Goal: Transaction & Acquisition: Download file/media

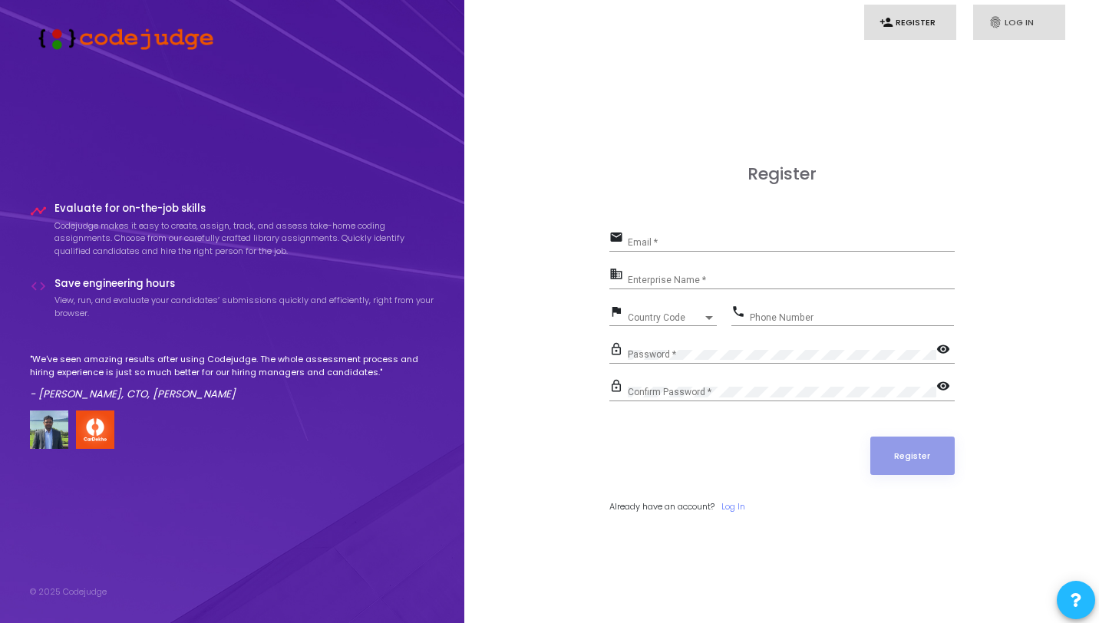
click at [1003, 23] on link "fingerprint Log In" at bounding box center [1019, 23] width 92 height 36
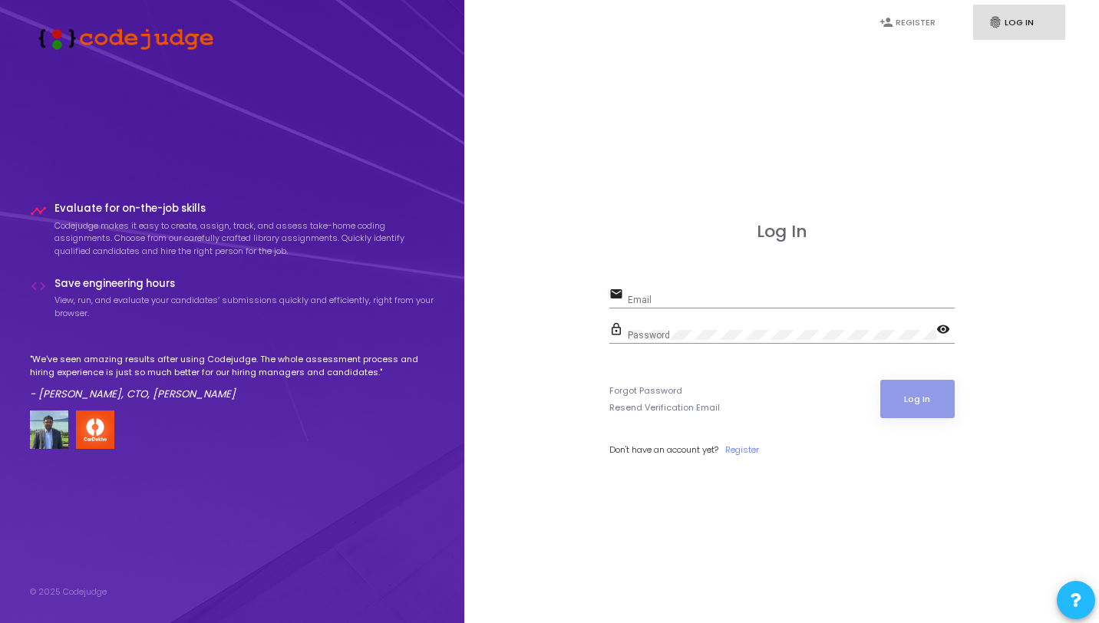
click at [751, 294] on div "Email" at bounding box center [791, 297] width 327 height 24
type input "akhil@codejudge.io"
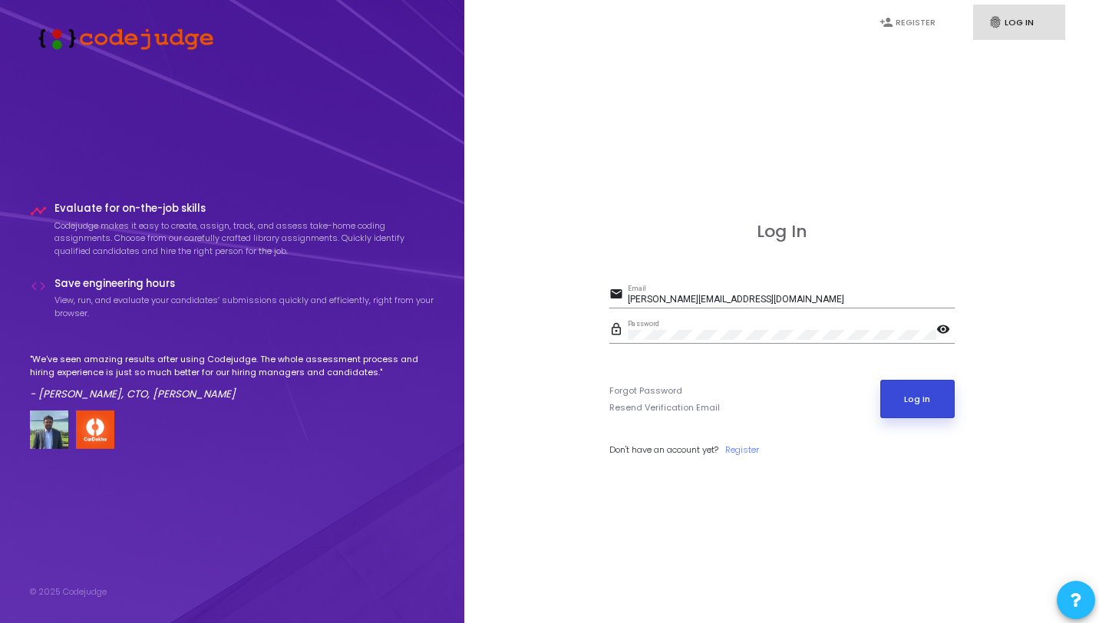
click at [927, 394] on button "Log In" at bounding box center [917, 399] width 74 height 38
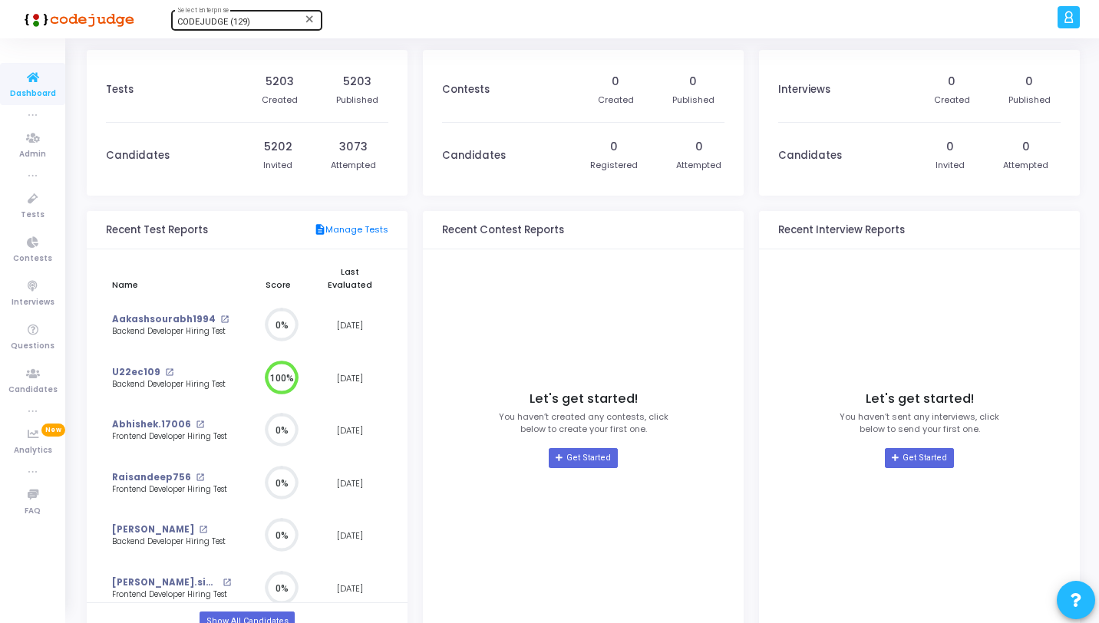
click at [243, 14] on div "CODEJUDGE (129) Select Enterprise" at bounding box center [246, 19] width 138 height 23
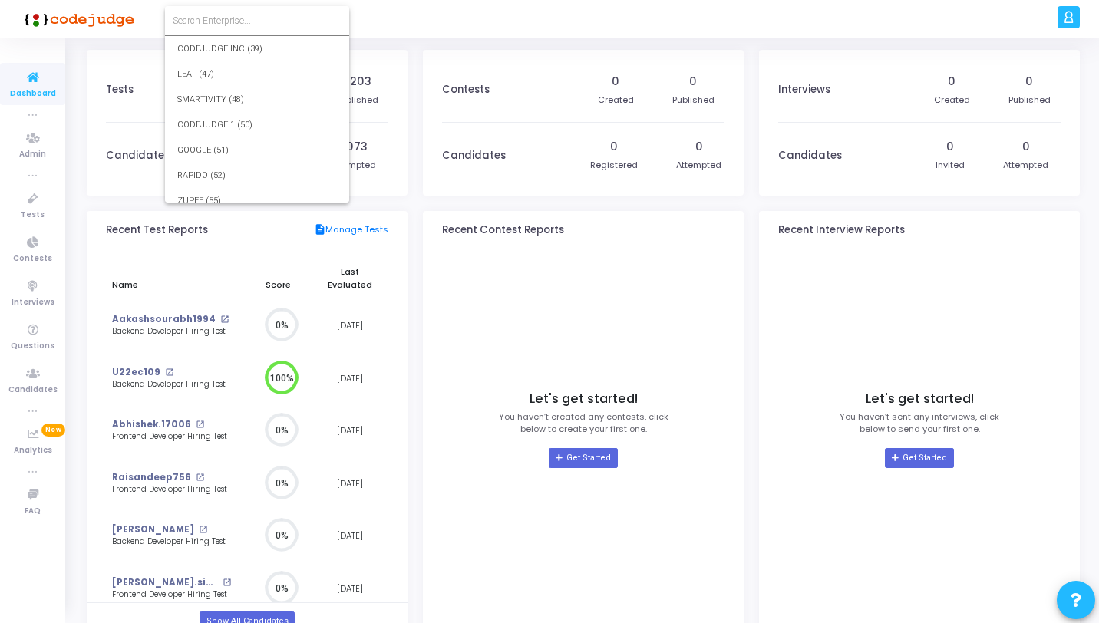
scroll to position [1947, 0]
click at [252, 21] on input at bounding box center [257, 21] width 169 height 14
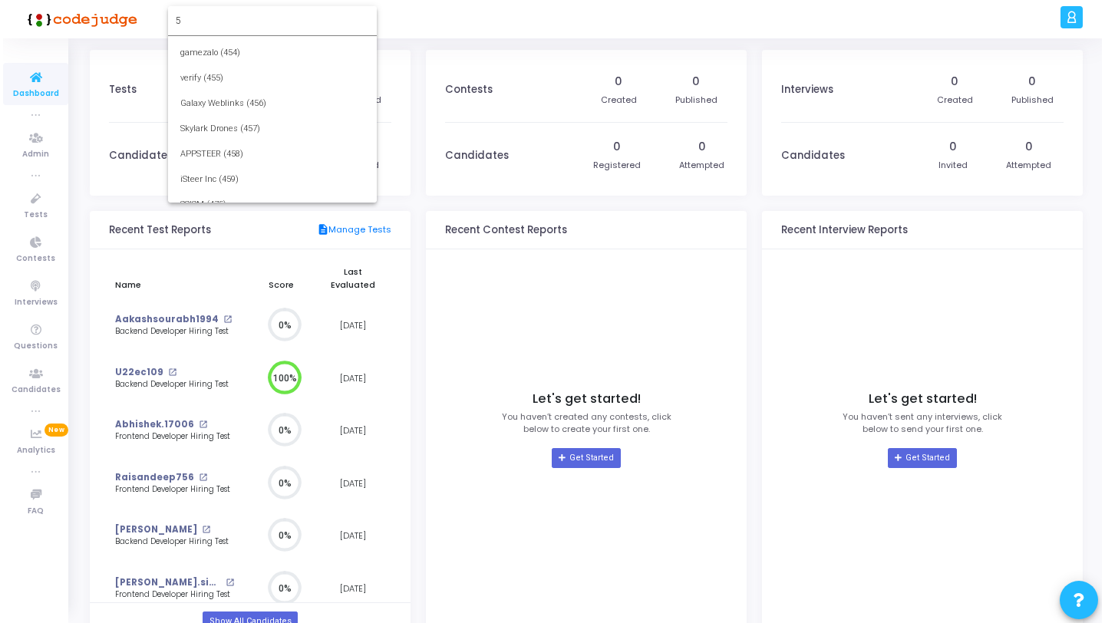
scroll to position [0, 0]
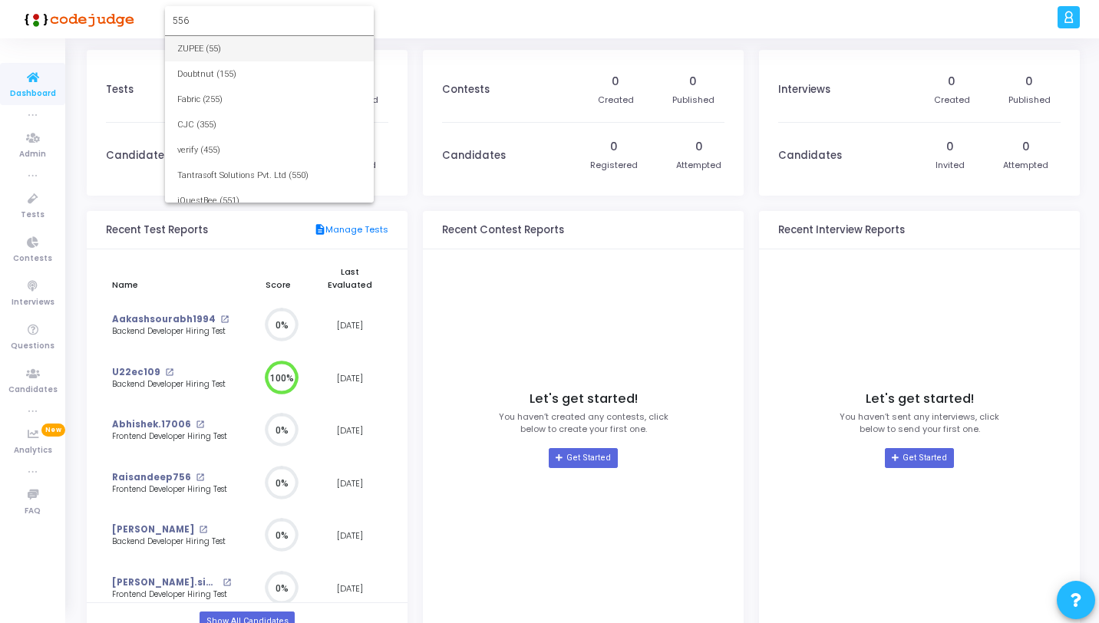
type input "556"
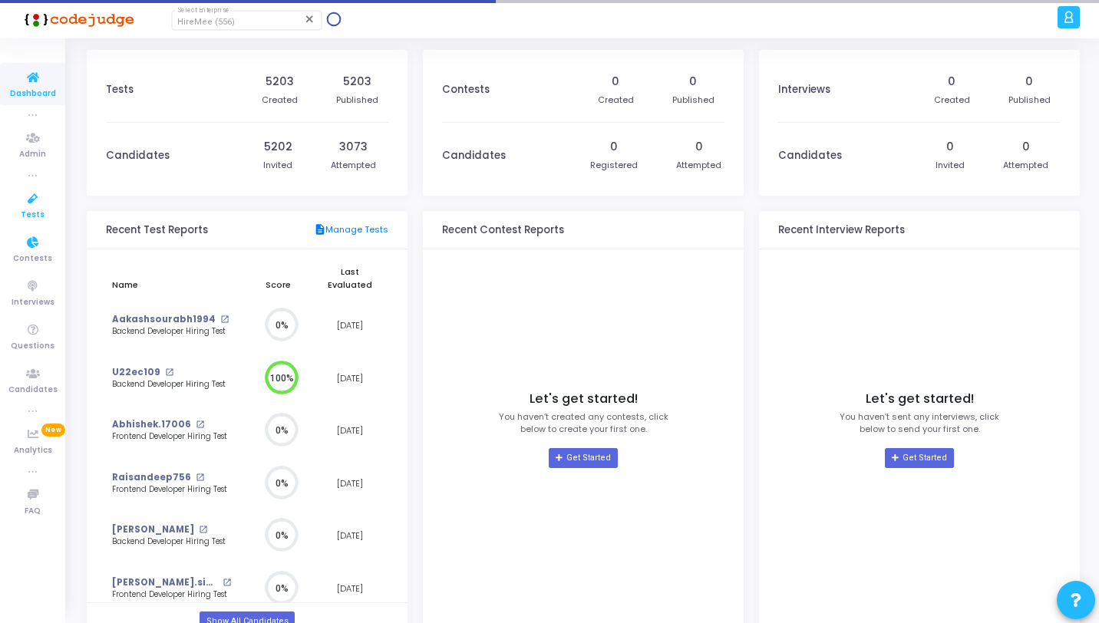
click at [16, 223] on link "Tests" at bounding box center [32, 205] width 65 height 42
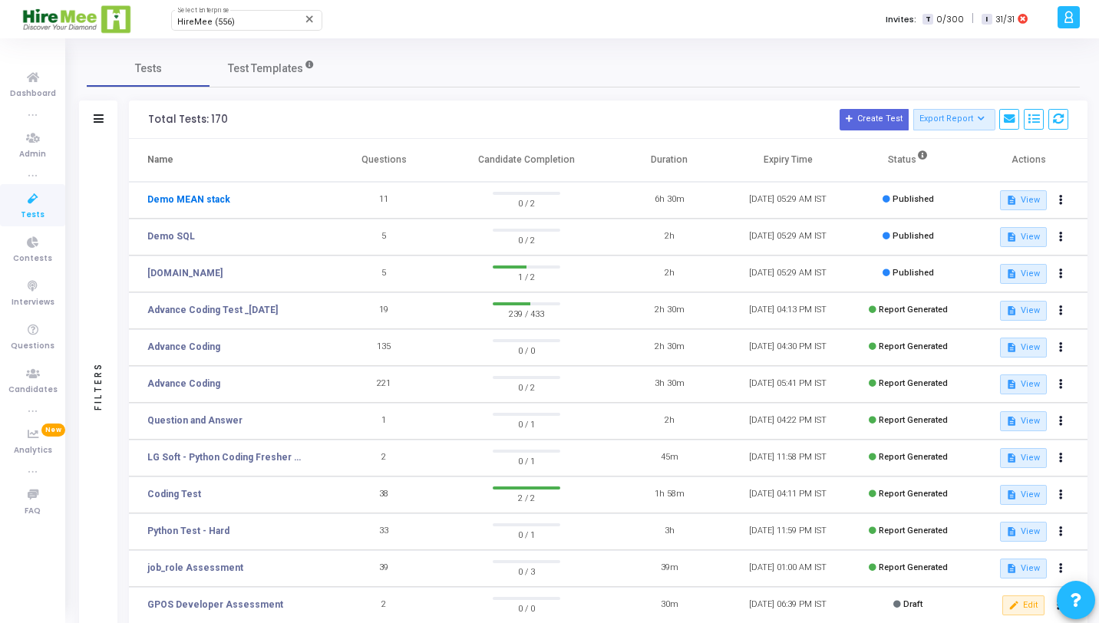
click at [204, 195] on link "Demo MEAN stack" at bounding box center [188, 200] width 83 height 14
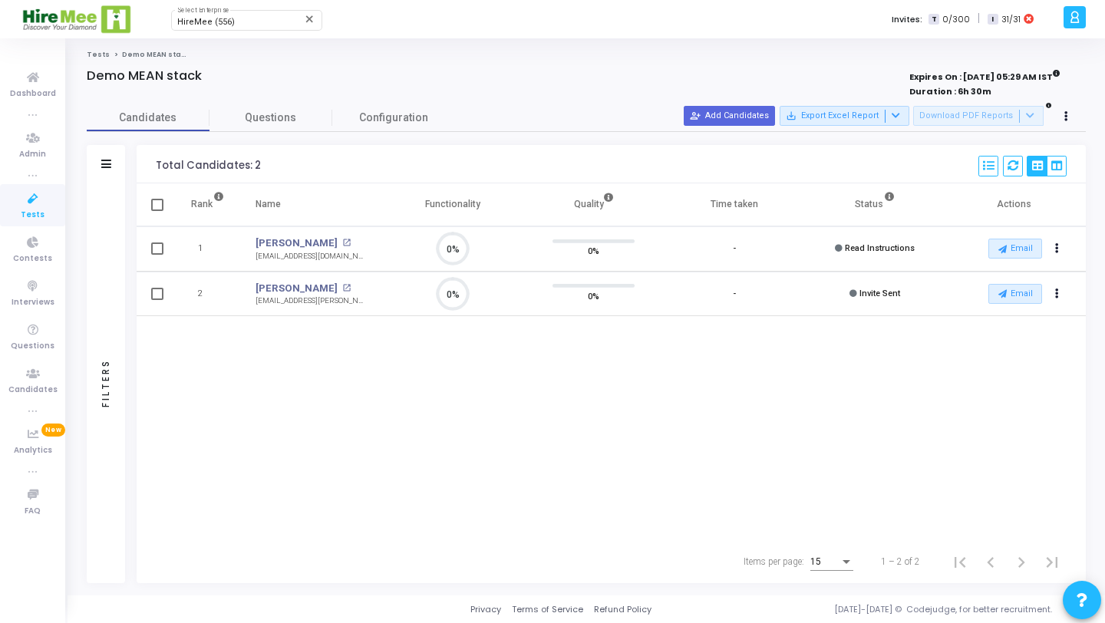
scroll to position [32, 39]
click at [1014, 163] on icon at bounding box center [1013, 165] width 11 height 11
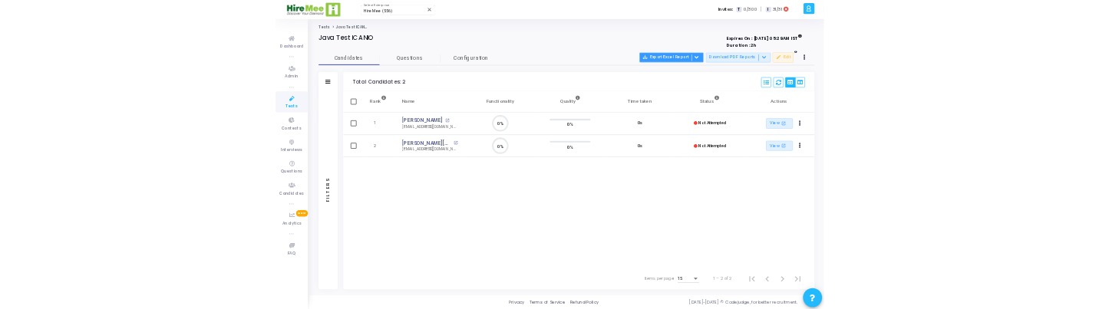
scroll to position [32, 39]
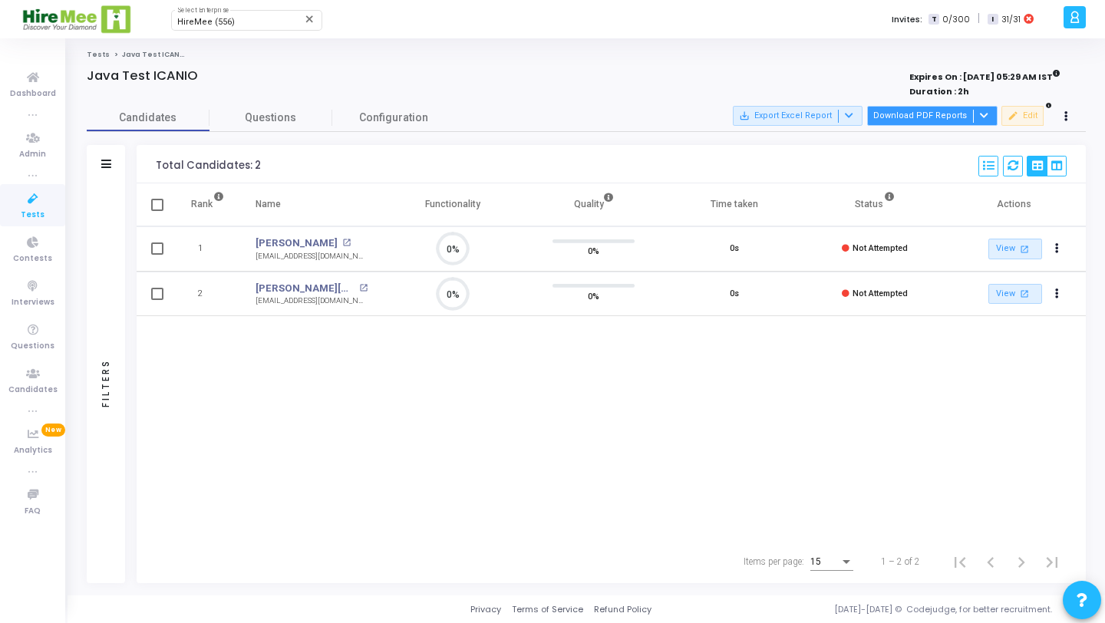
click at [926, 117] on button "Download PDF Reports" at bounding box center [932, 116] width 130 height 20
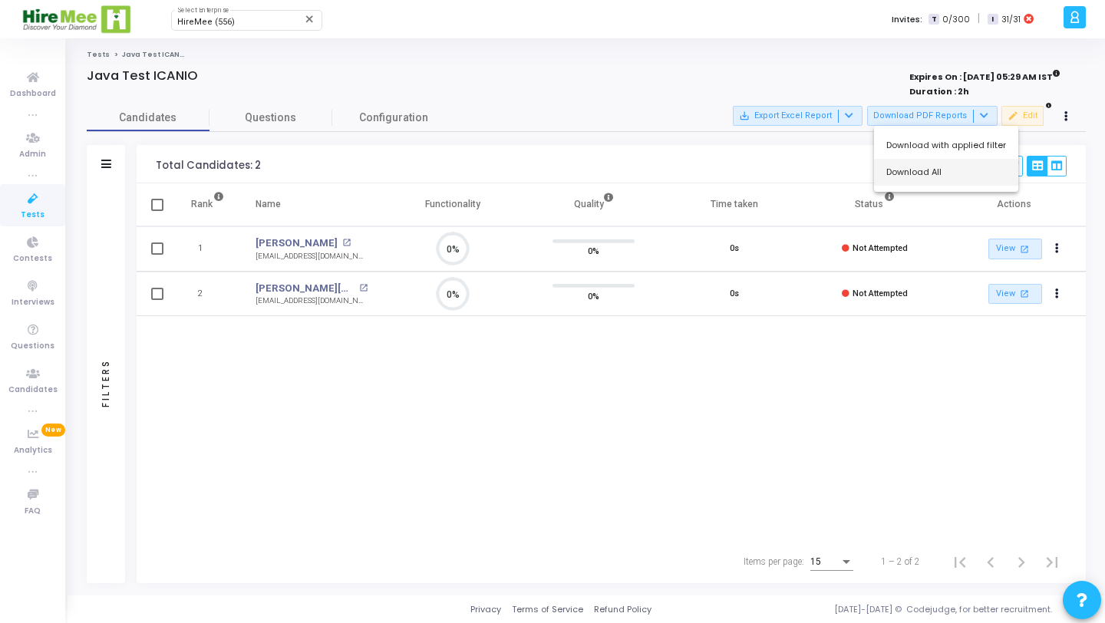
click at [931, 173] on button "Download All" at bounding box center [946, 172] width 144 height 27
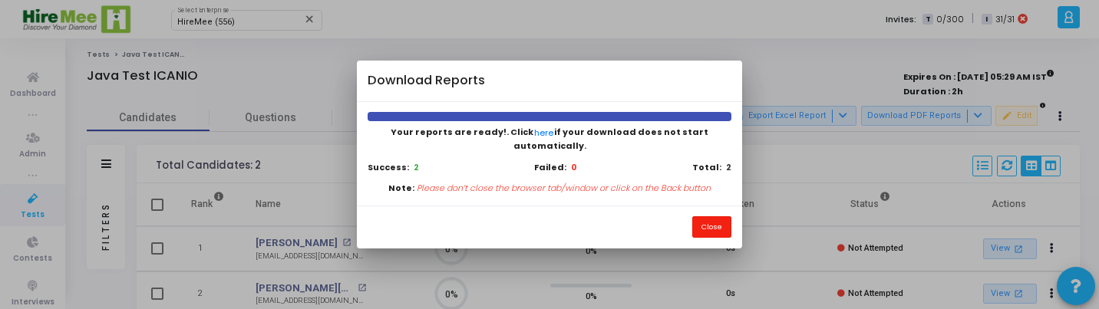
click at [711, 226] on button "Close" at bounding box center [711, 226] width 39 height 21
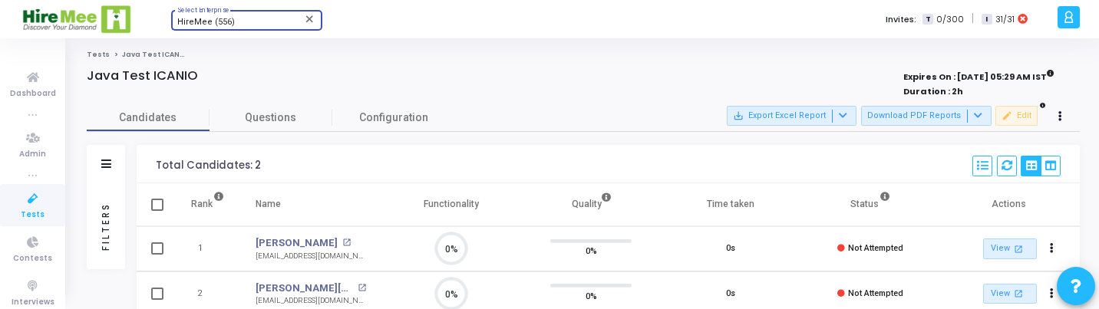
click at [217, 22] on span "HireMee (556)" at bounding box center [206, 22] width 58 height 10
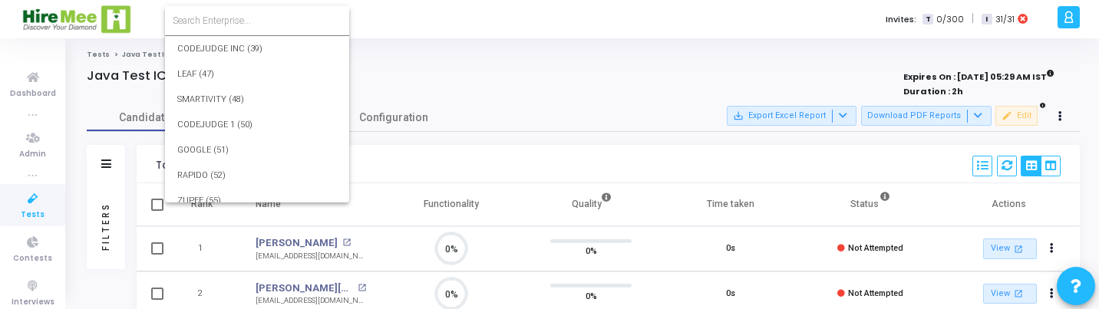
click at [230, 21] on input at bounding box center [257, 21] width 169 height 14
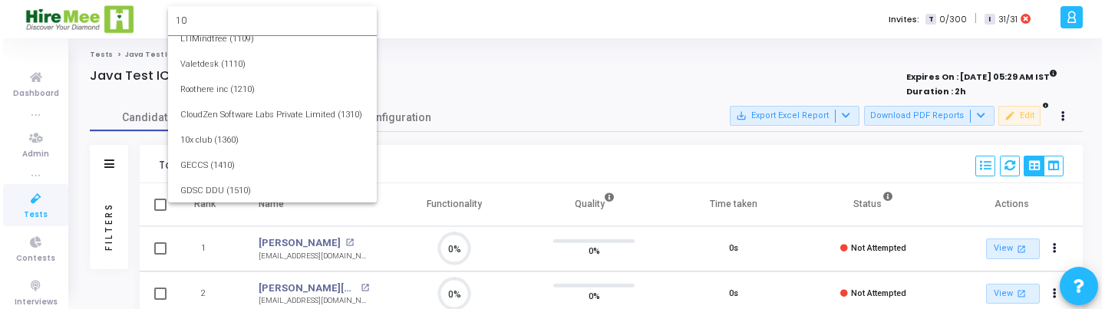
scroll to position [0, 0]
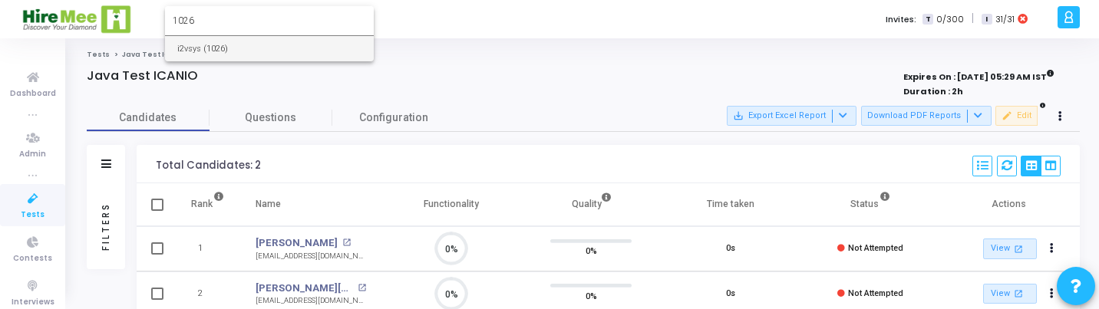
type input "1026"
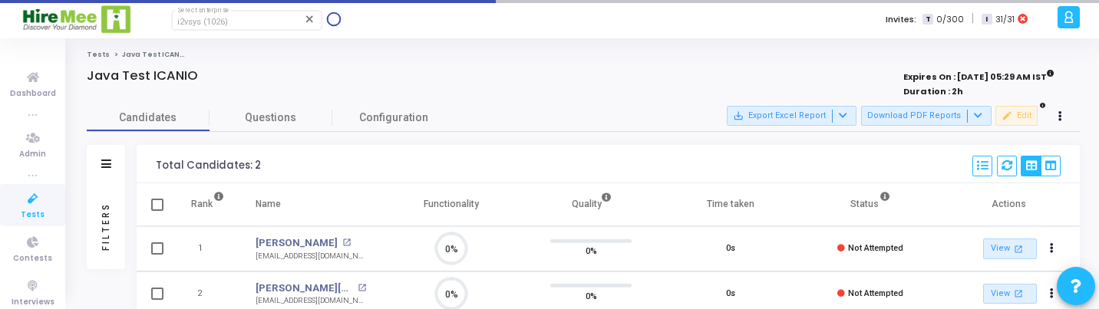
click at [21, 215] on span "Tests" at bounding box center [33, 215] width 24 height 13
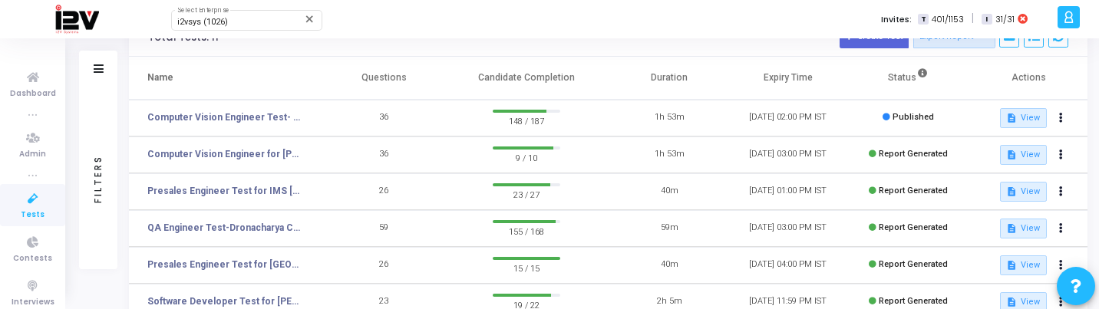
scroll to position [84, 0]
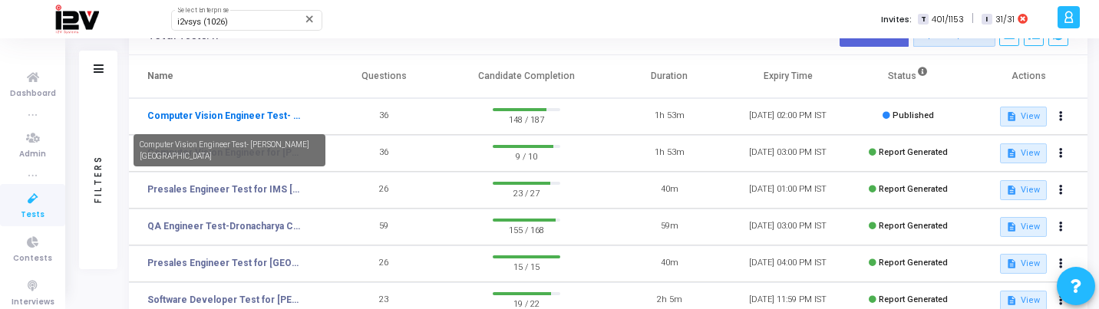
click at [252, 113] on link "Computer Vision Engineer Test- [PERSON_NAME][GEOGRAPHIC_DATA]" at bounding box center [224, 116] width 154 height 14
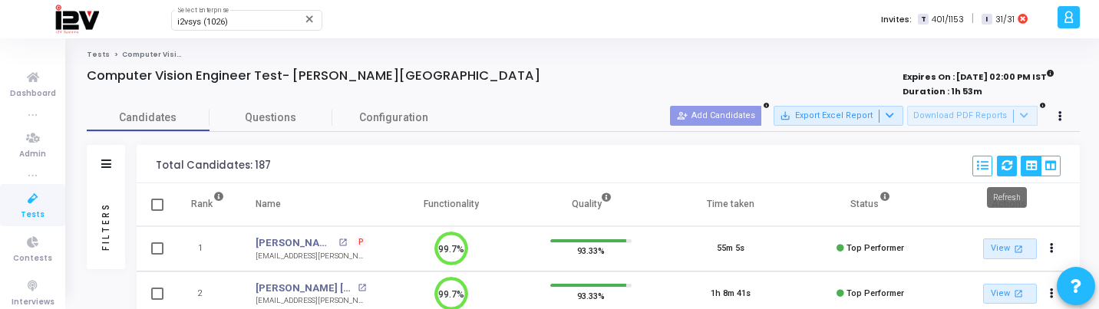
click at [1004, 170] on icon at bounding box center [1007, 165] width 11 height 11
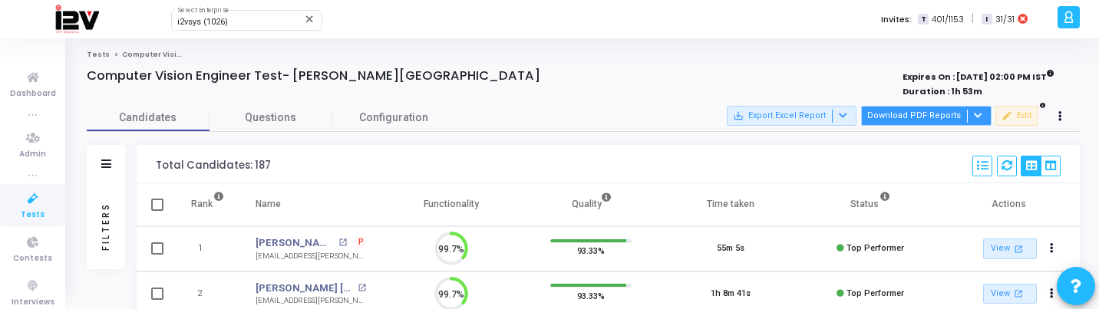
click at [922, 118] on button "Download PDF Reports" at bounding box center [926, 116] width 130 height 20
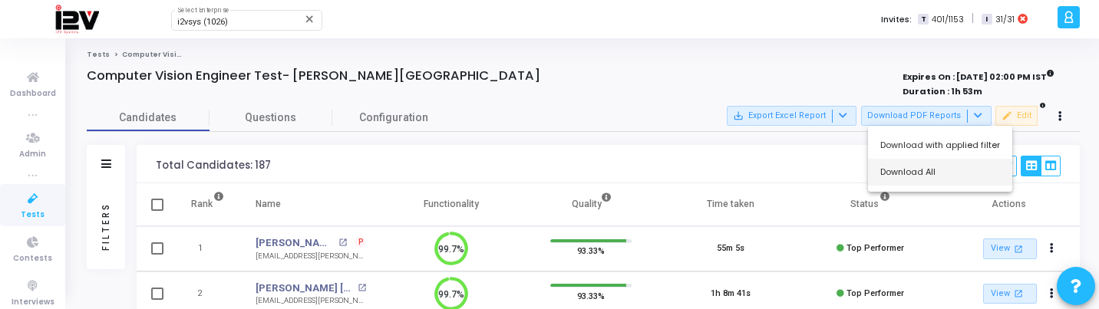
click at [918, 170] on button "Download All" at bounding box center [940, 172] width 144 height 27
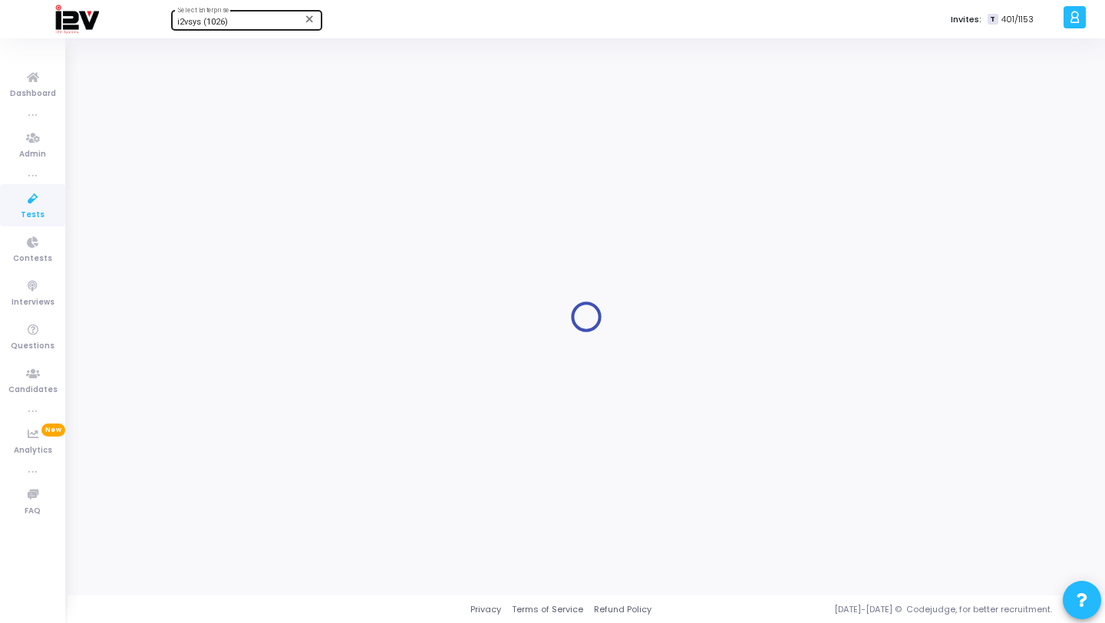
click at [219, 22] on span "i2vsys (1026)" at bounding box center [202, 22] width 51 height 10
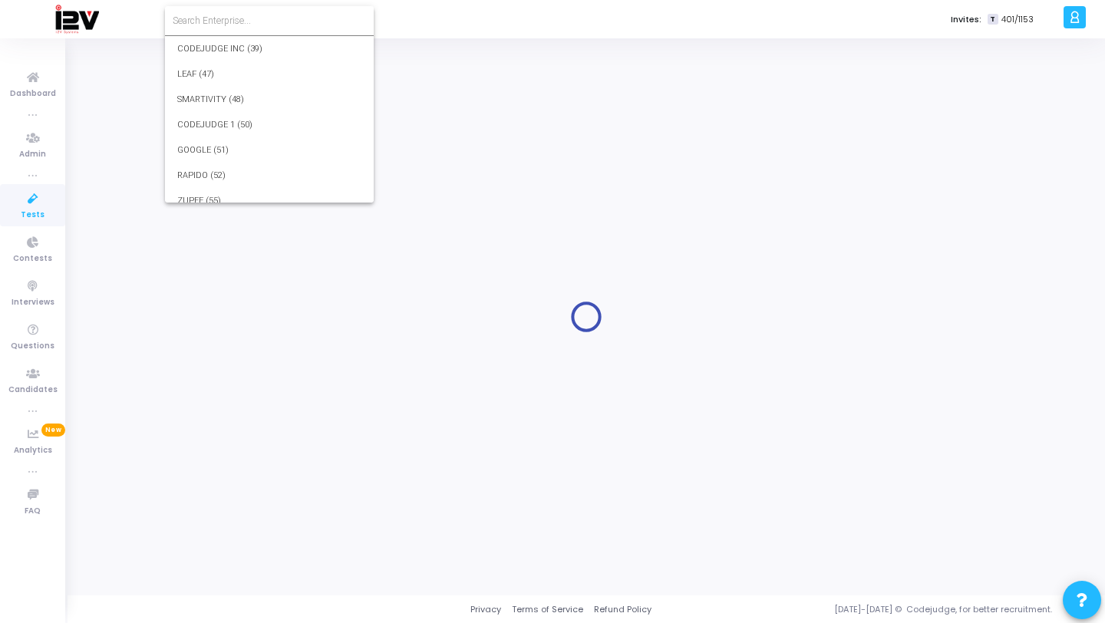
scroll to position [22845, 0]
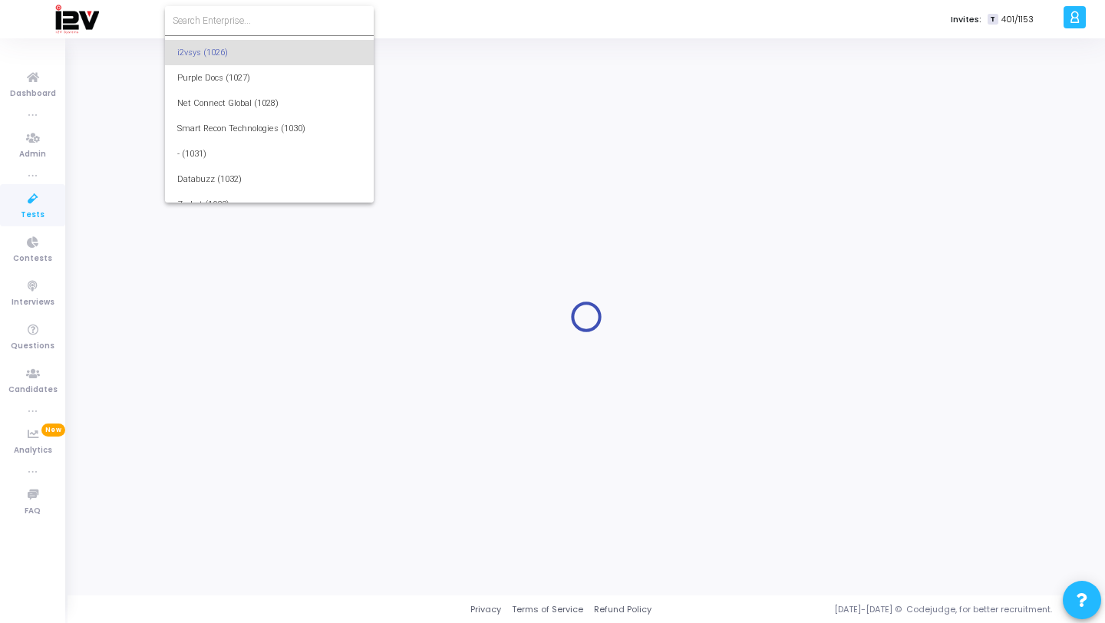
click at [228, 22] on input at bounding box center [269, 21] width 193 height 14
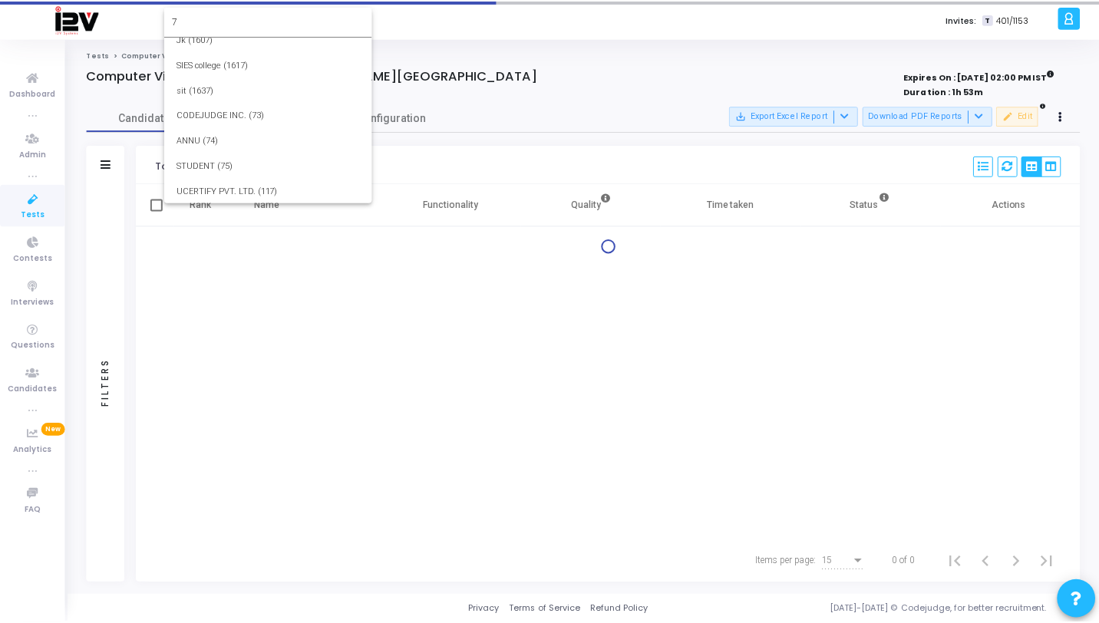
scroll to position [0, 0]
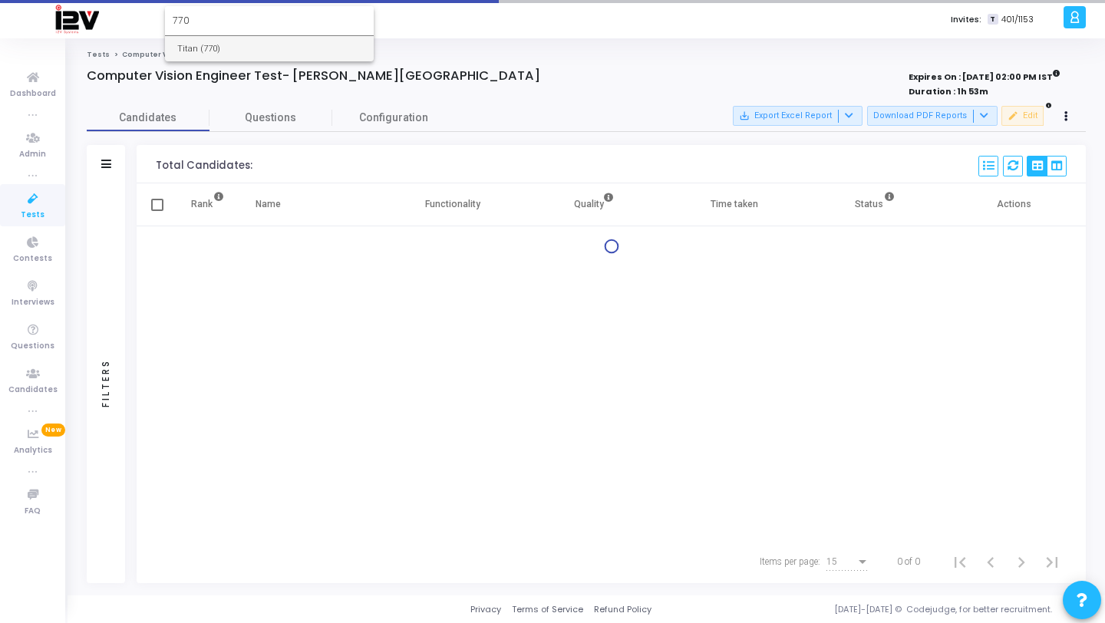
type input "770"
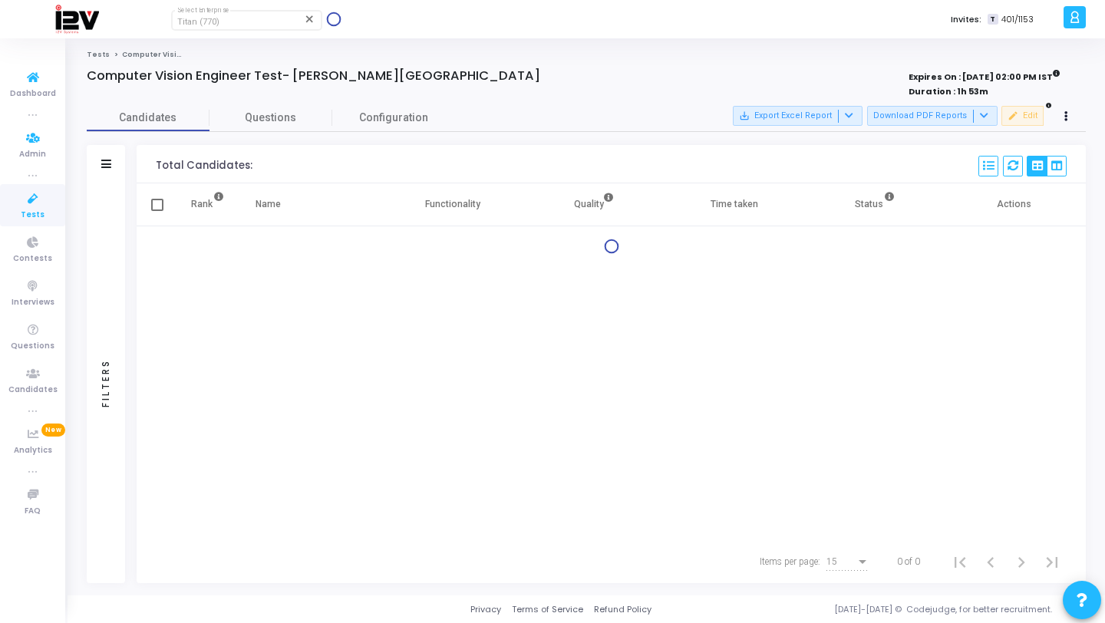
click at [43, 215] on link "Tests" at bounding box center [32, 205] width 65 height 42
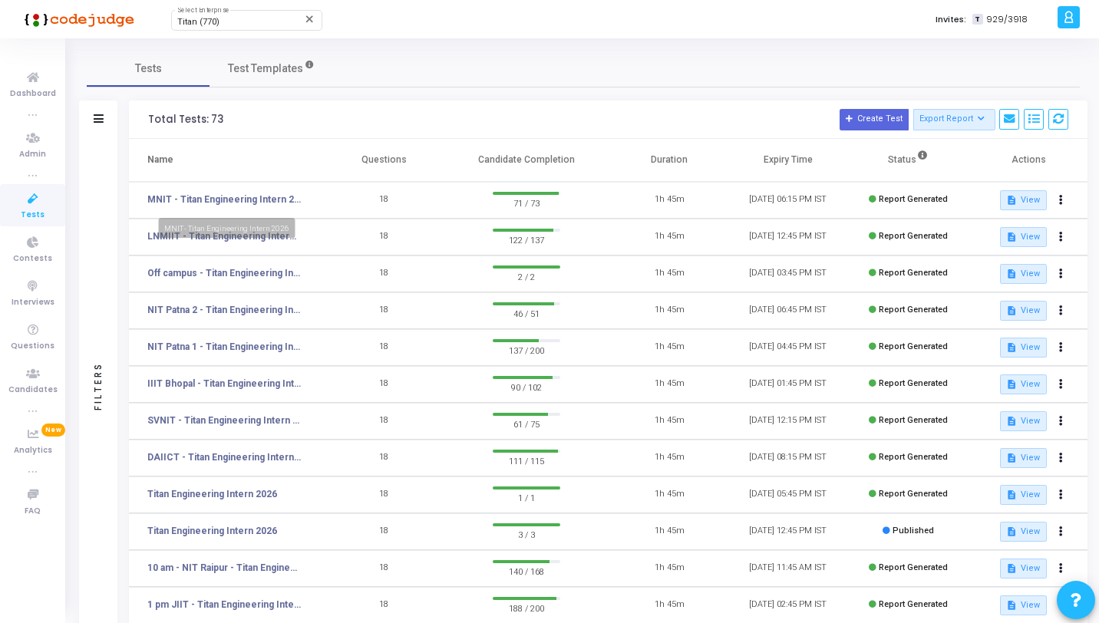
click at [223, 193] on link "MNIT - Titan Engineering Intern 2026" at bounding box center [224, 200] width 154 height 14
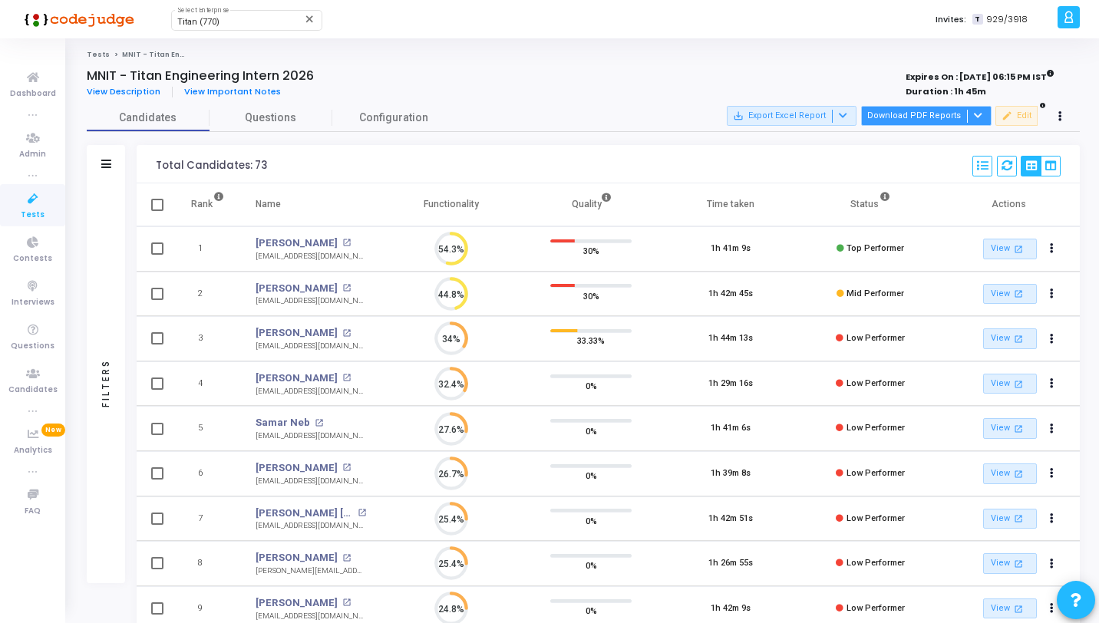
click at [925, 117] on button "Download PDF Reports" at bounding box center [926, 116] width 130 height 20
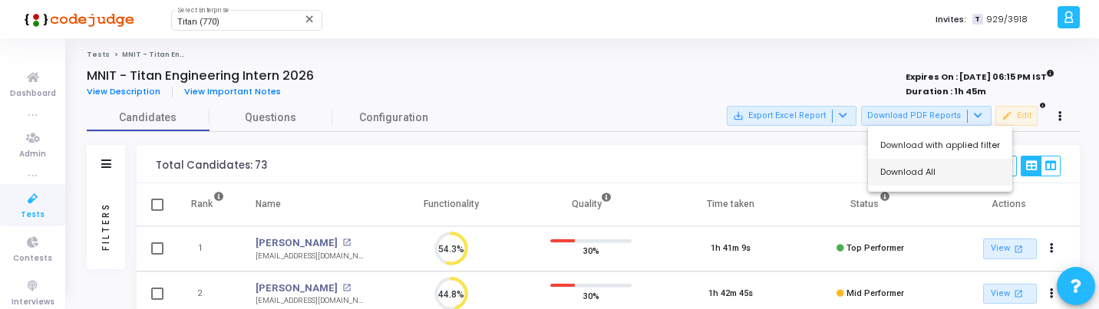
click at [917, 182] on button "Download All" at bounding box center [940, 172] width 144 height 27
